Goal: Transaction & Acquisition: Subscribe to service/newsletter

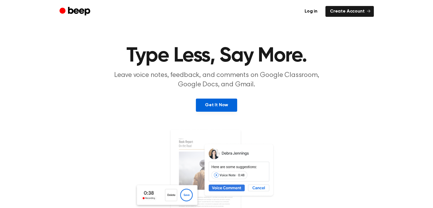
drag, startPoint x: 0, startPoint y: 0, endPoint x: 214, endPoint y: 107, distance: 239.6
click at [214, 107] on link "Get It Now" at bounding box center [216, 105] width 41 height 13
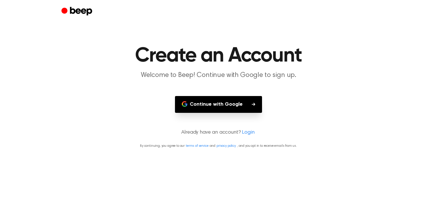
click at [231, 104] on button "Continue with Google" at bounding box center [218, 104] width 87 height 17
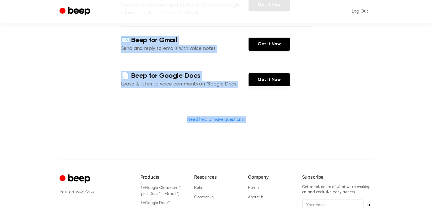
click at [276, 99] on main "Welcome [PERSON_NAME] Đỗ [PERSON_NAME]! Select any of the products below to get…" at bounding box center [216, 16] width 433 height 286
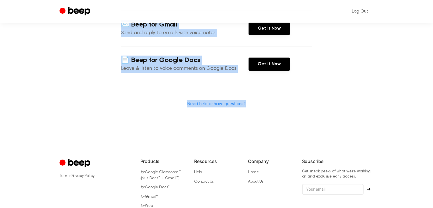
click at [347, 119] on main "Welcome [PERSON_NAME] Đỗ [PERSON_NAME]! Select any of the products below to get…" at bounding box center [216, 1] width 433 height 286
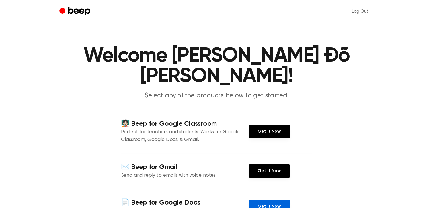
click at [266, 200] on link "Get It Now" at bounding box center [269, 206] width 41 height 13
